Goal: Task Accomplishment & Management: Use online tool/utility

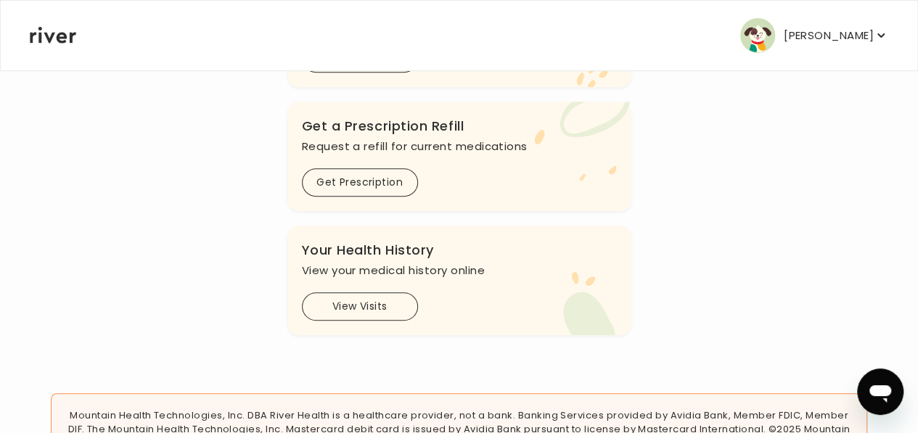
scroll to position [619, 0]
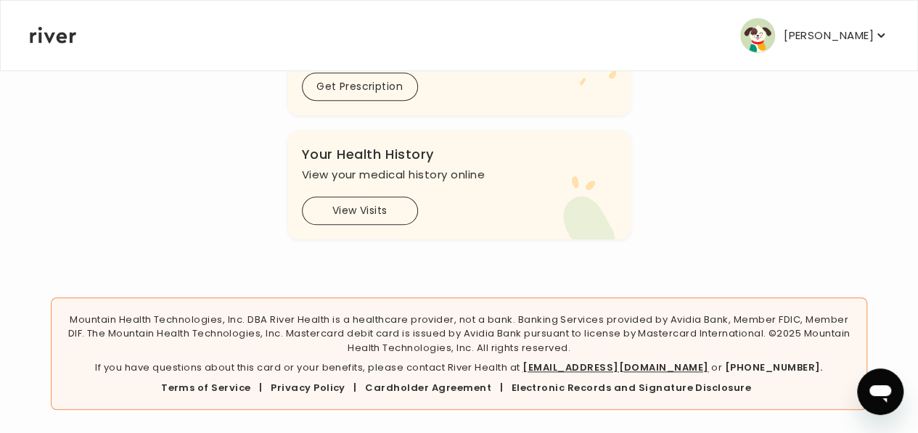
click at [633, 367] on link "[EMAIL_ADDRESS][DOMAIN_NAME]" at bounding box center [616, 368] width 186 height 14
click at [446, 387] on link "Cardholder Agreement" at bounding box center [428, 388] width 126 height 14
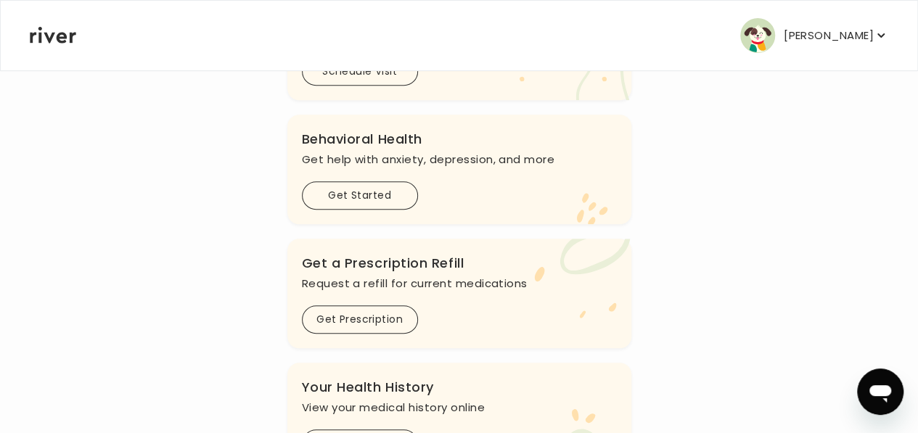
scroll to position [389, 0]
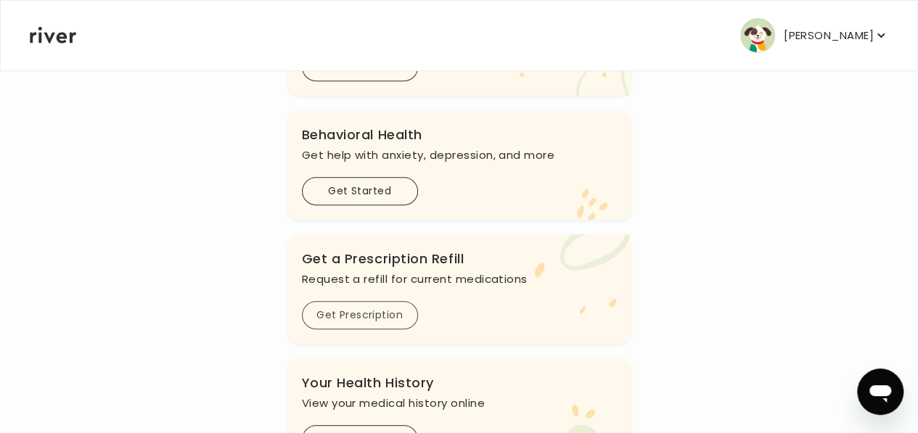
click at [366, 320] on button "Get Prescription" at bounding box center [360, 315] width 116 height 28
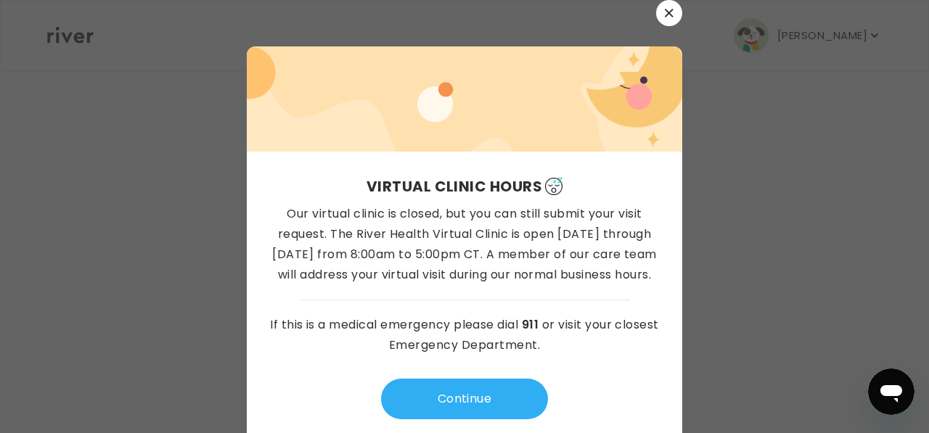
scroll to position [15, 0]
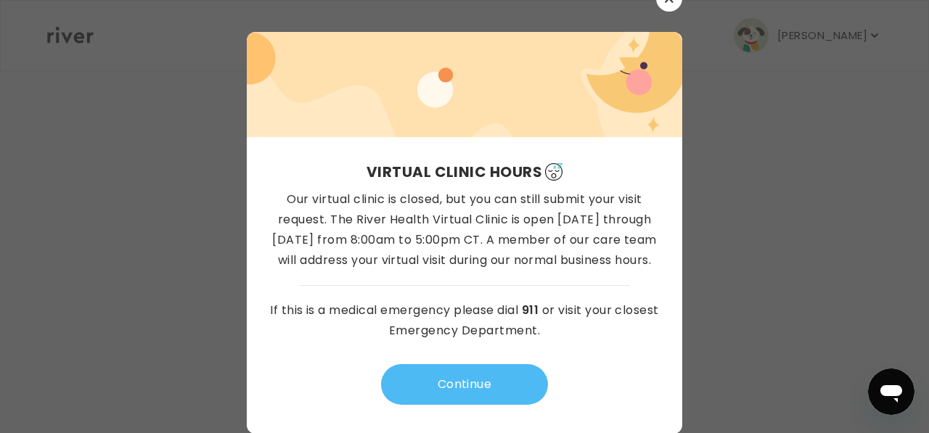
click at [453, 385] on button "Continue" at bounding box center [464, 384] width 167 height 41
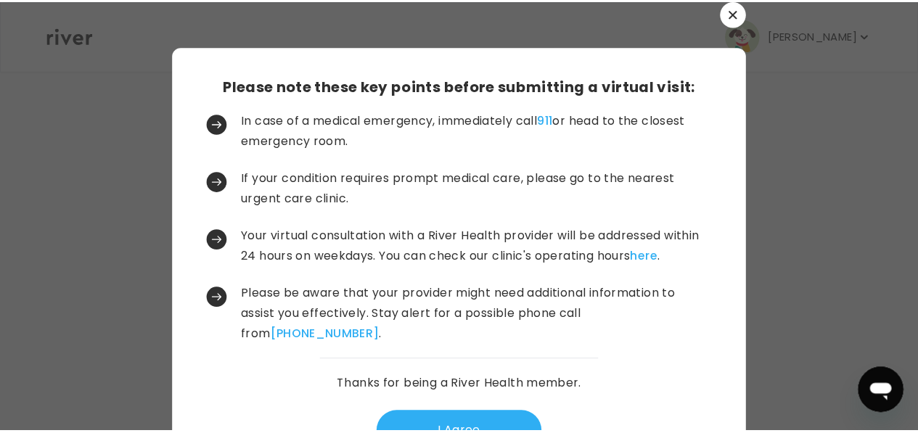
scroll to position [54, 0]
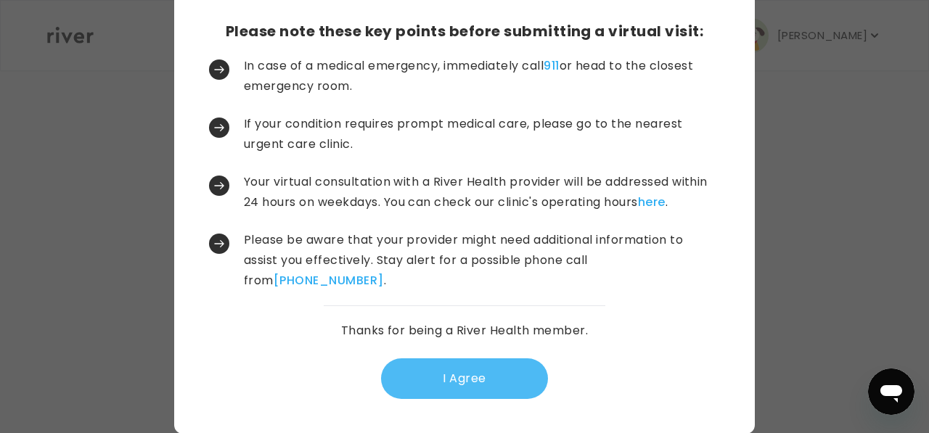
click at [449, 385] on button "I Agree" at bounding box center [464, 379] width 167 height 41
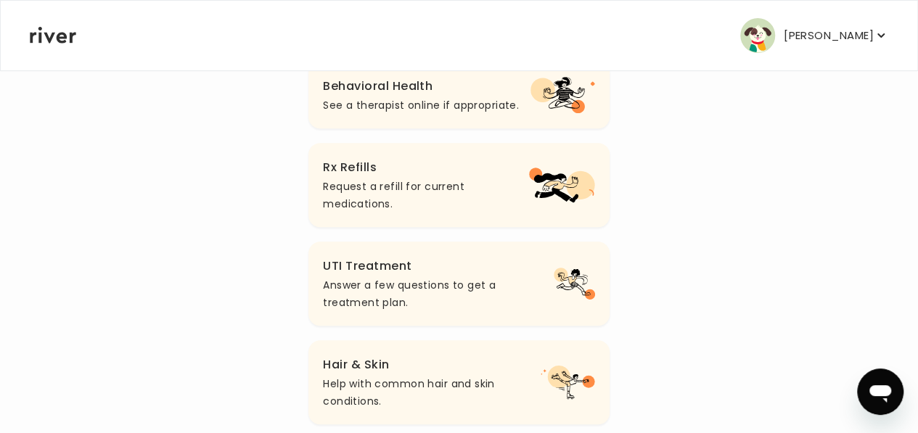
scroll to position [370, 0]
click at [435, 212] on p "Request a refill for current medications." at bounding box center [426, 196] width 206 height 35
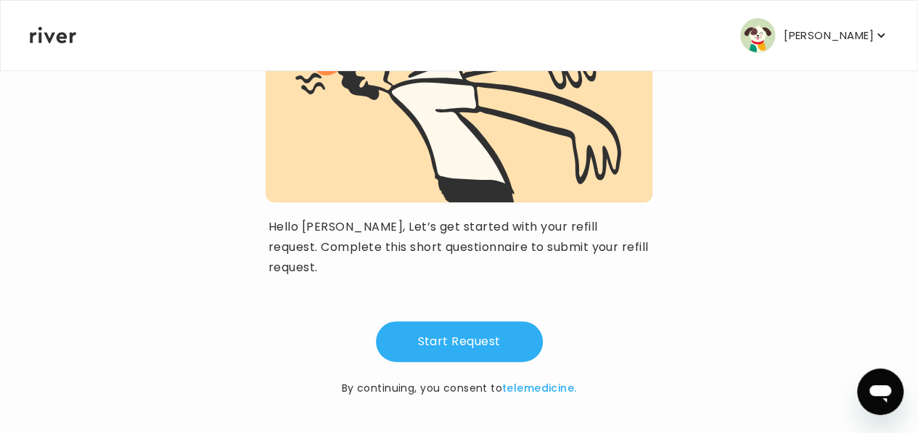
scroll to position [200, 0]
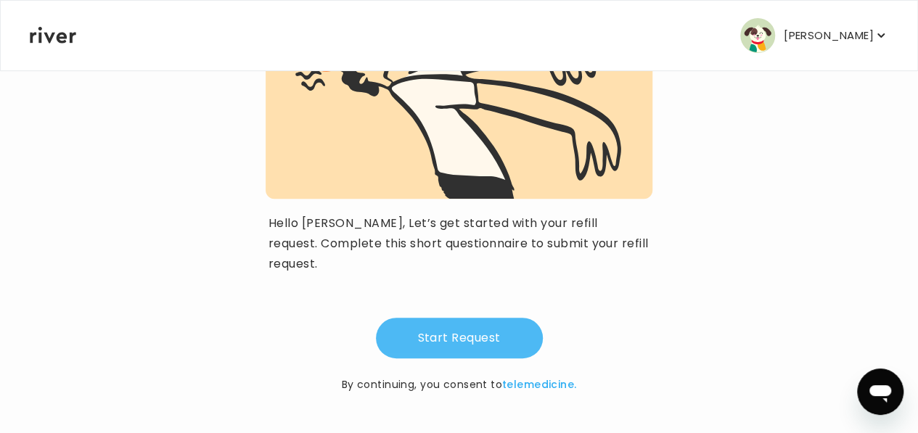
click at [457, 338] on button "Start Request" at bounding box center [459, 338] width 167 height 41
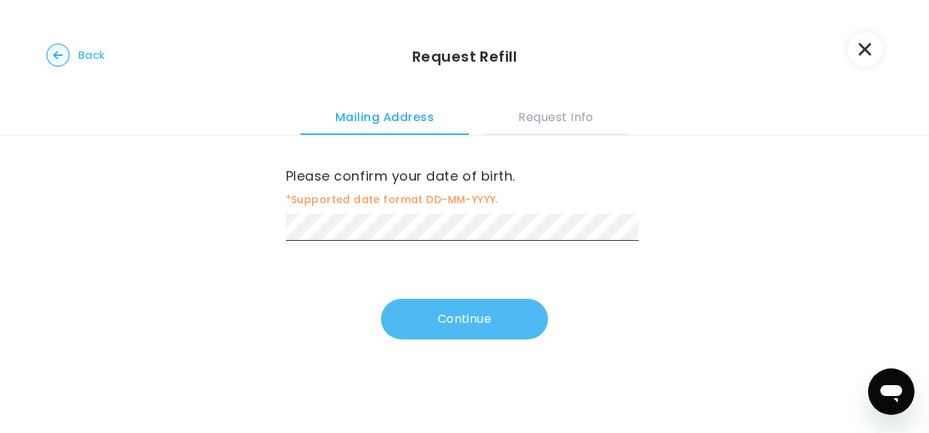
click at [446, 320] on button "Continue" at bounding box center [464, 319] width 167 height 41
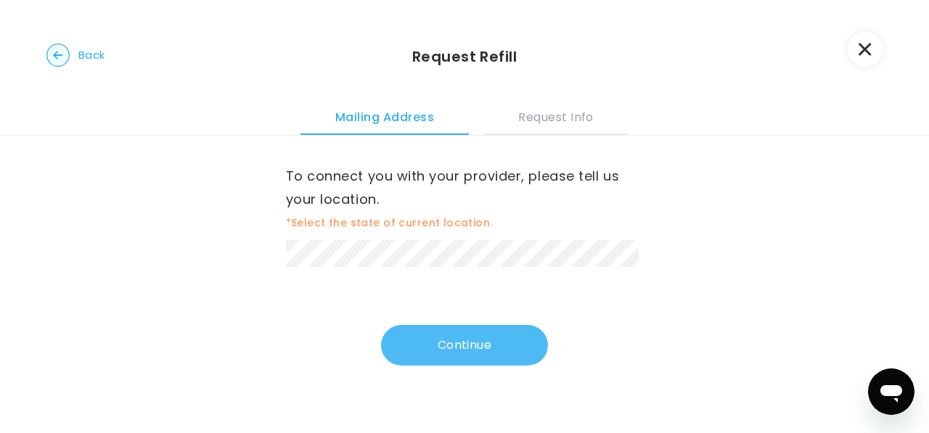
click at [449, 346] on button "Continue" at bounding box center [464, 345] width 167 height 41
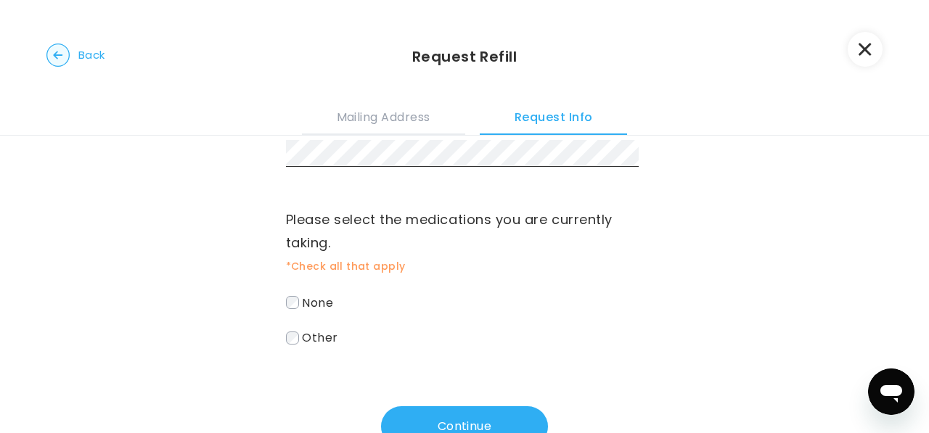
scroll to position [103, 0]
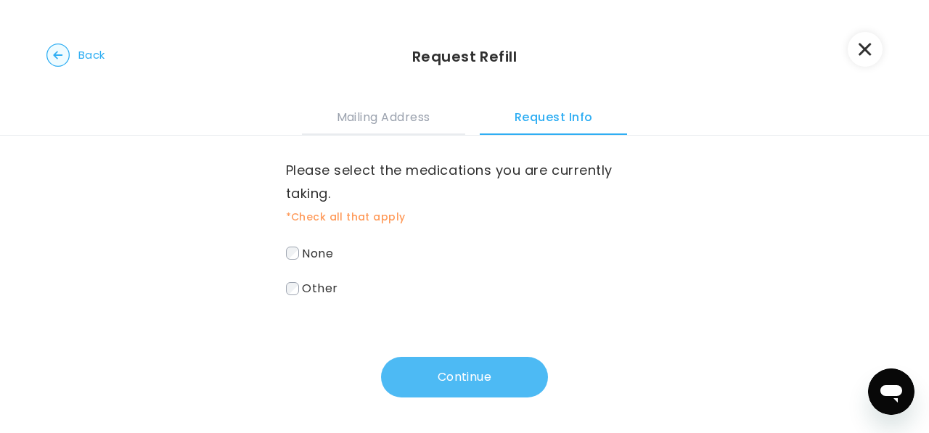
click at [466, 384] on button "Continue" at bounding box center [464, 377] width 167 height 41
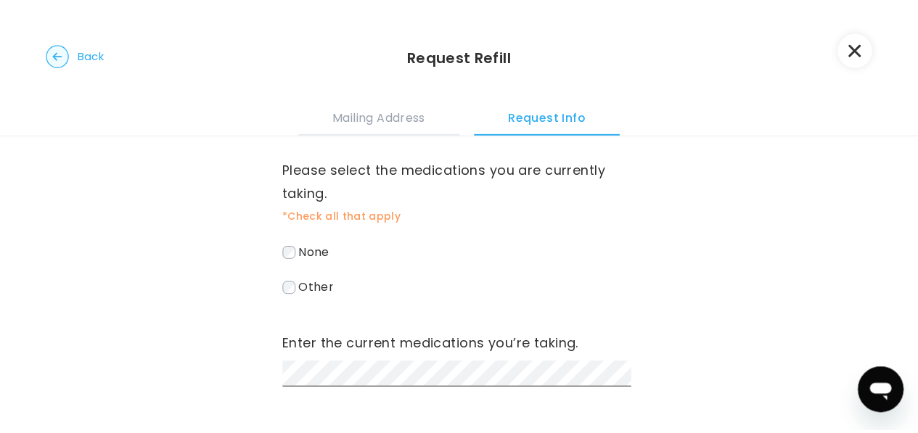
scroll to position [194, 0]
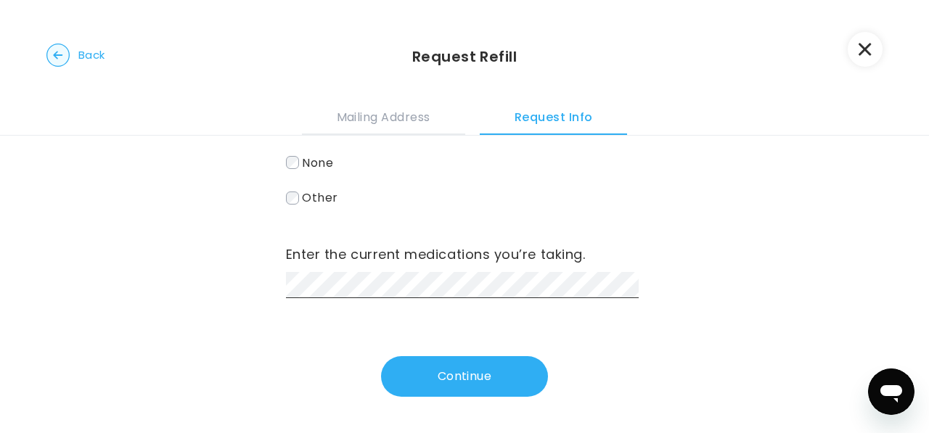
click at [865, 49] on icon "button" at bounding box center [865, 50] width 12 height 12
